Goal: Task Accomplishment & Management: Manage account settings

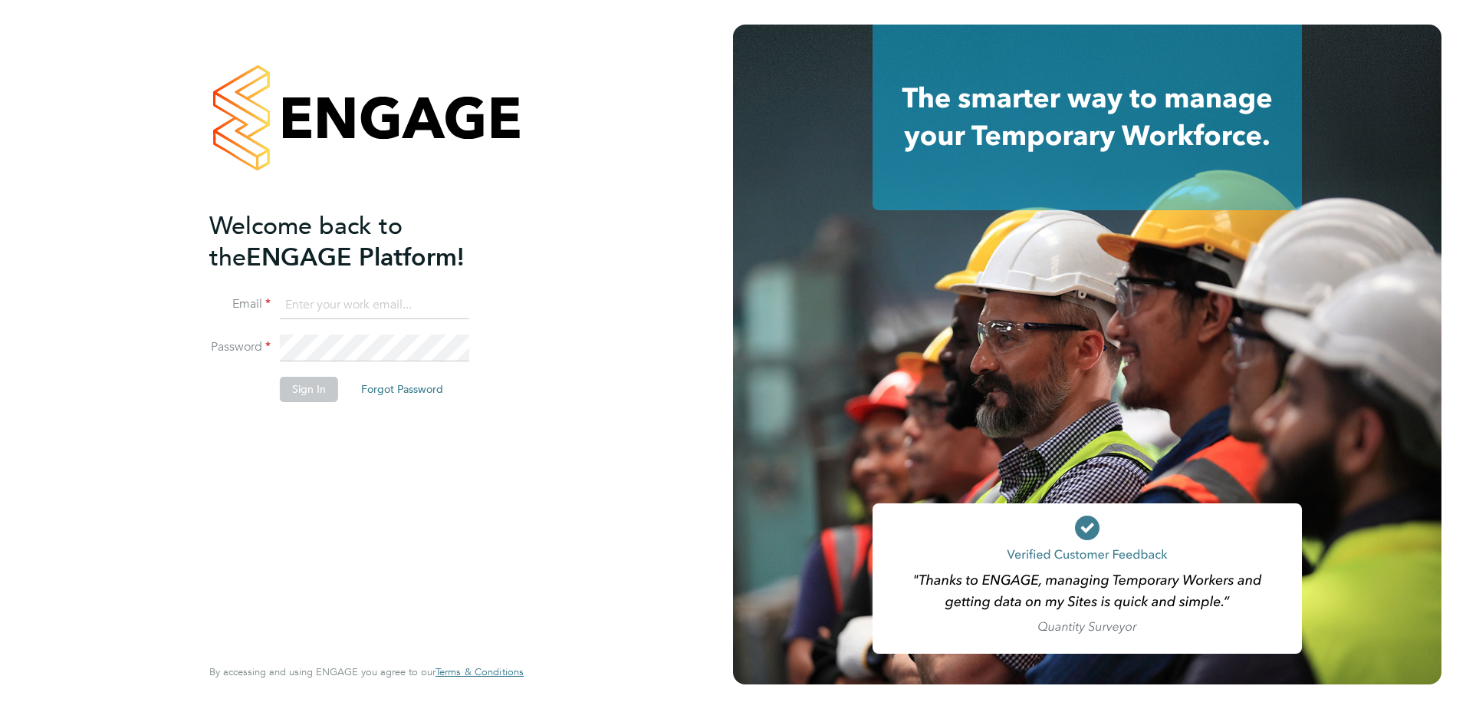
type input "[EMAIL_ADDRESS][DOMAIN_NAME]"
click at [294, 401] on li "Sign In Forgot Password" at bounding box center [358, 397] width 299 height 40
click at [301, 393] on button "Sign In" at bounding box center [309, 389] width 58 height 25
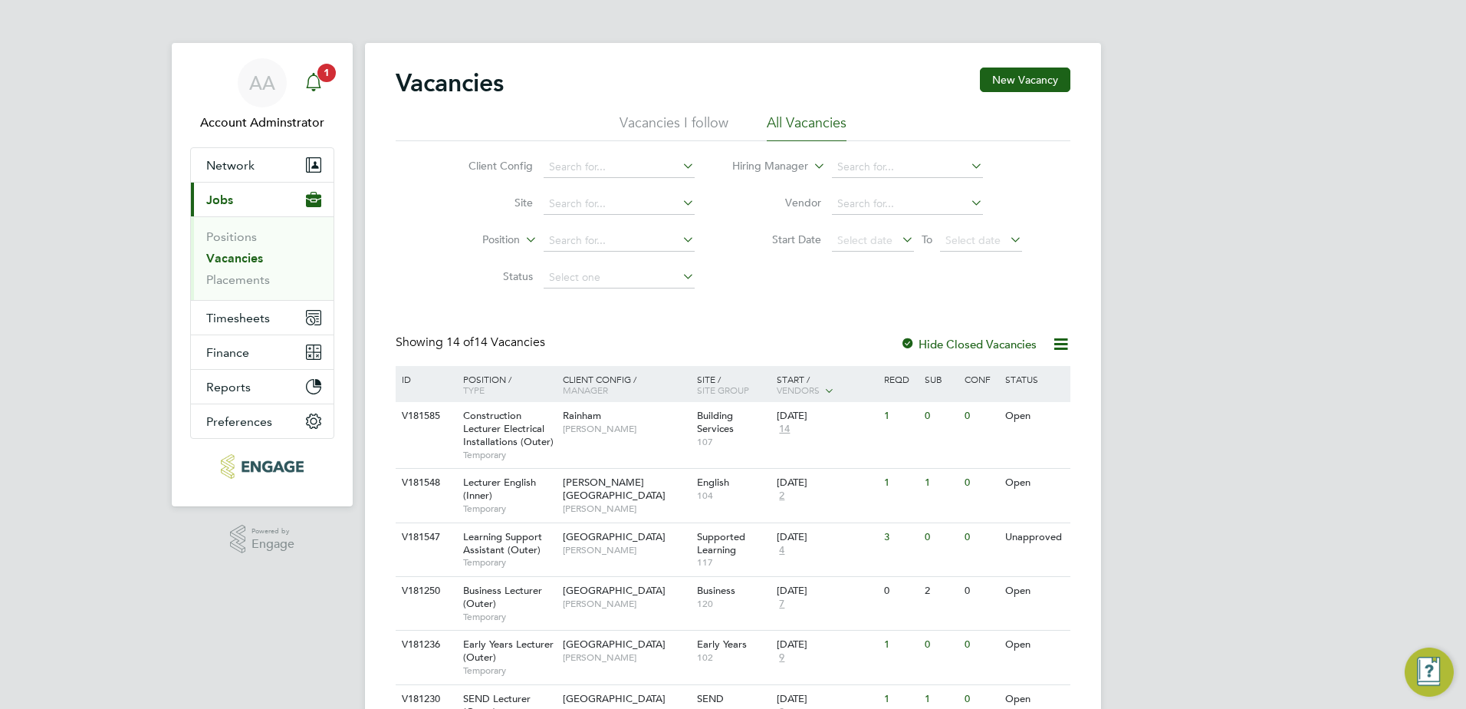
click at [313, 78] on icon "Main navigation" at bounding box center [313, 82] width 18 height 18
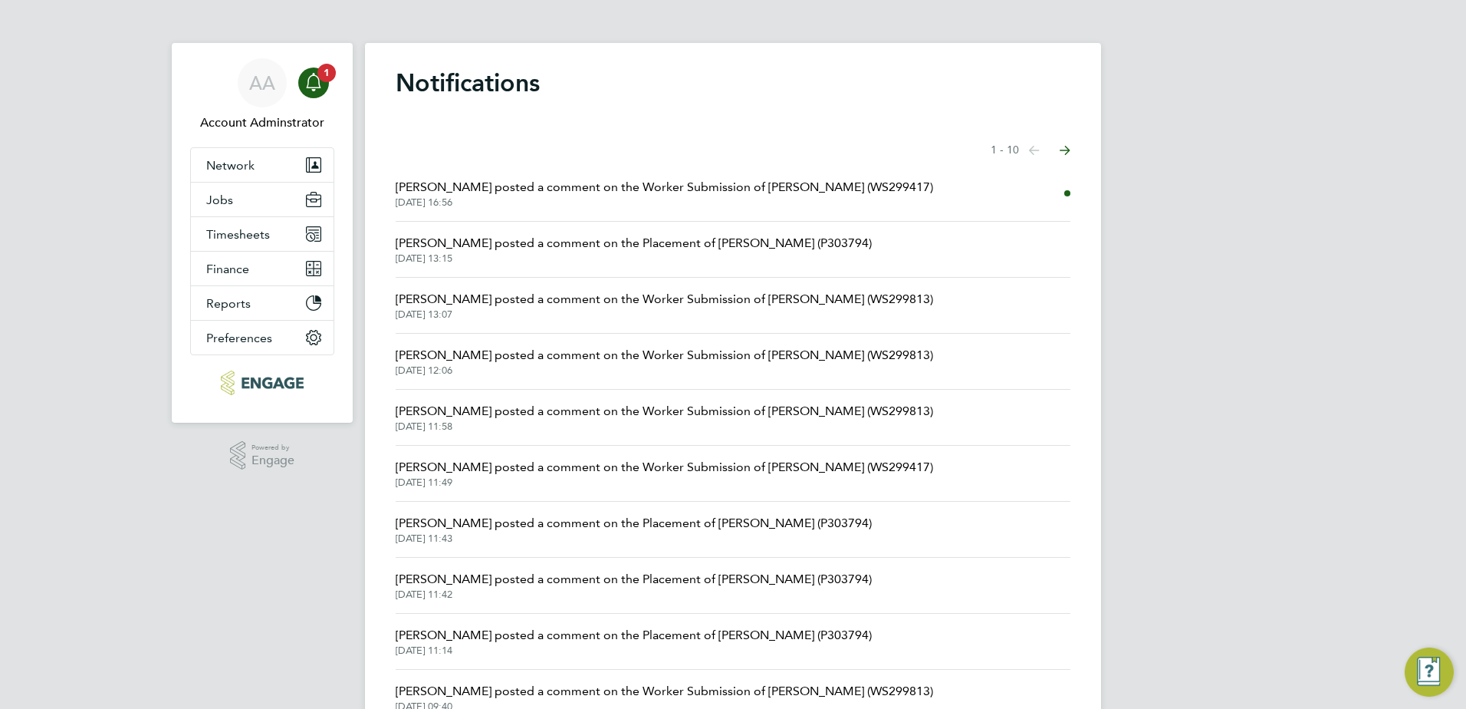
click at [545, 196] on span "30 Sep 2025, 16:56" at bounding box center [665, 202] width 538 height 12
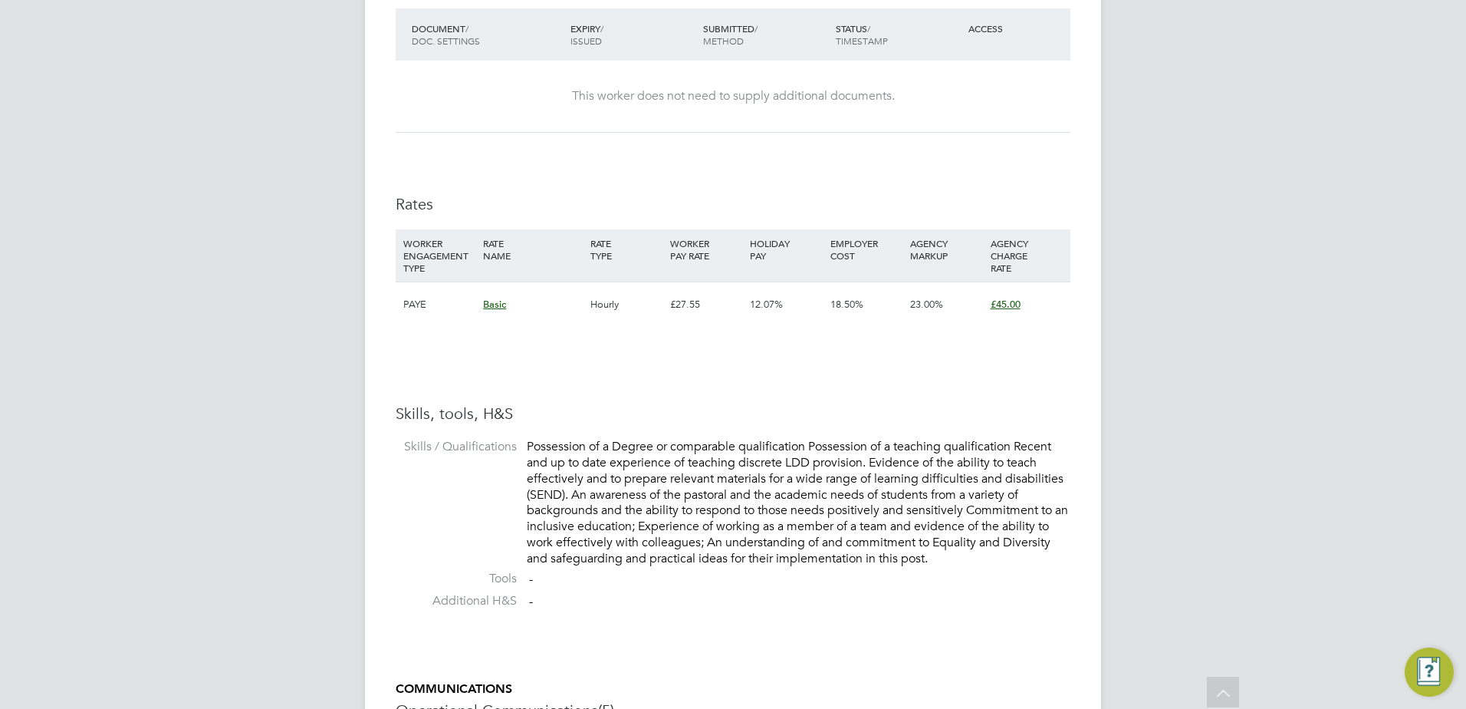
scroll to position [791, 0]
